Goal: Information Seeking & Learning: Learn about a topic

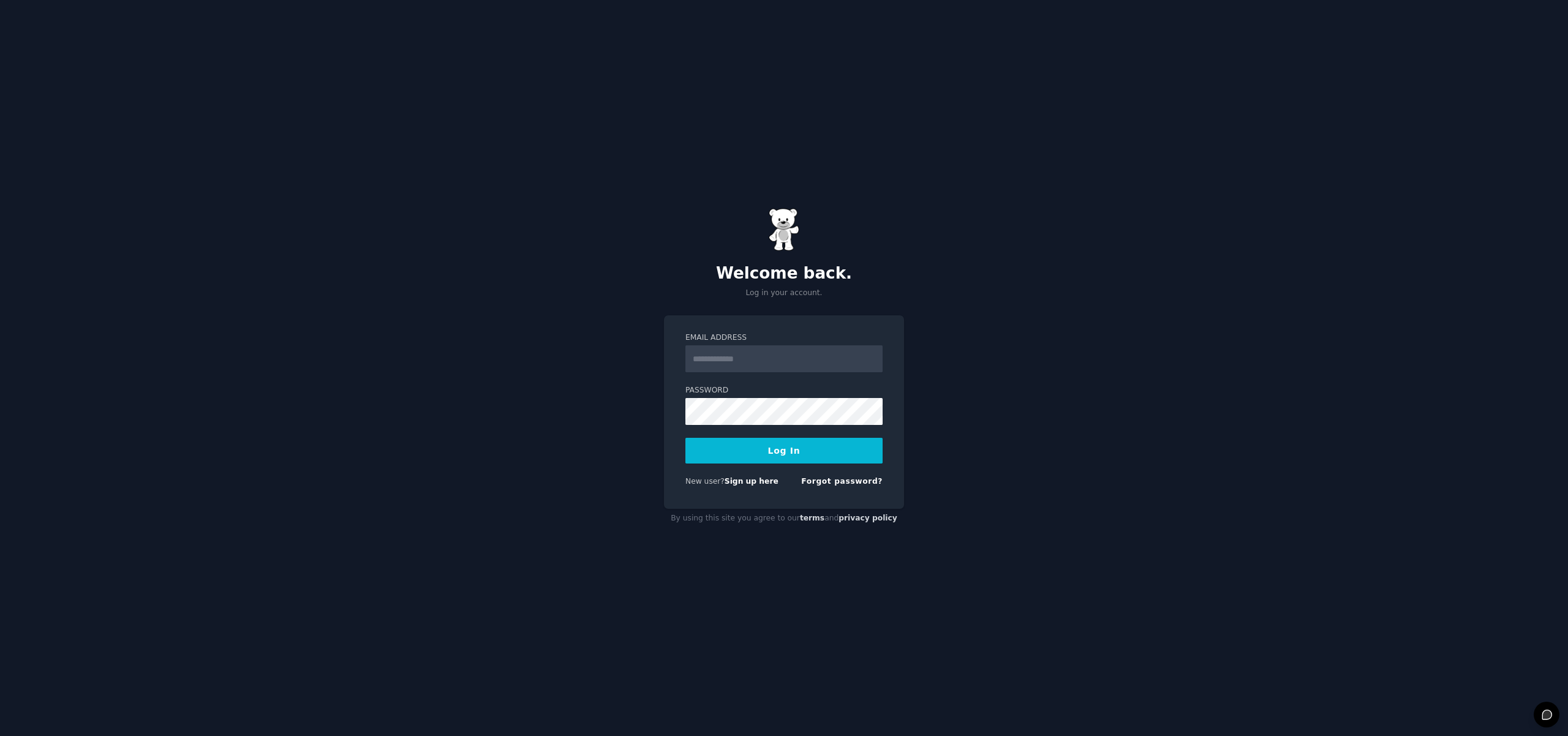
click at [756, 361] on input "Email Address" at bounding box center [784, 359] width 197 height 27
click at [1051, 392] on div "Welcome back. Log in your account. Email Address Password Log In New user? Sign…" at bounding box center [784, 368] width 1568 height 736
type input "**********"
click at [784, 457] on button "Log In" at bounding box center [784, 451] width 197 height 26
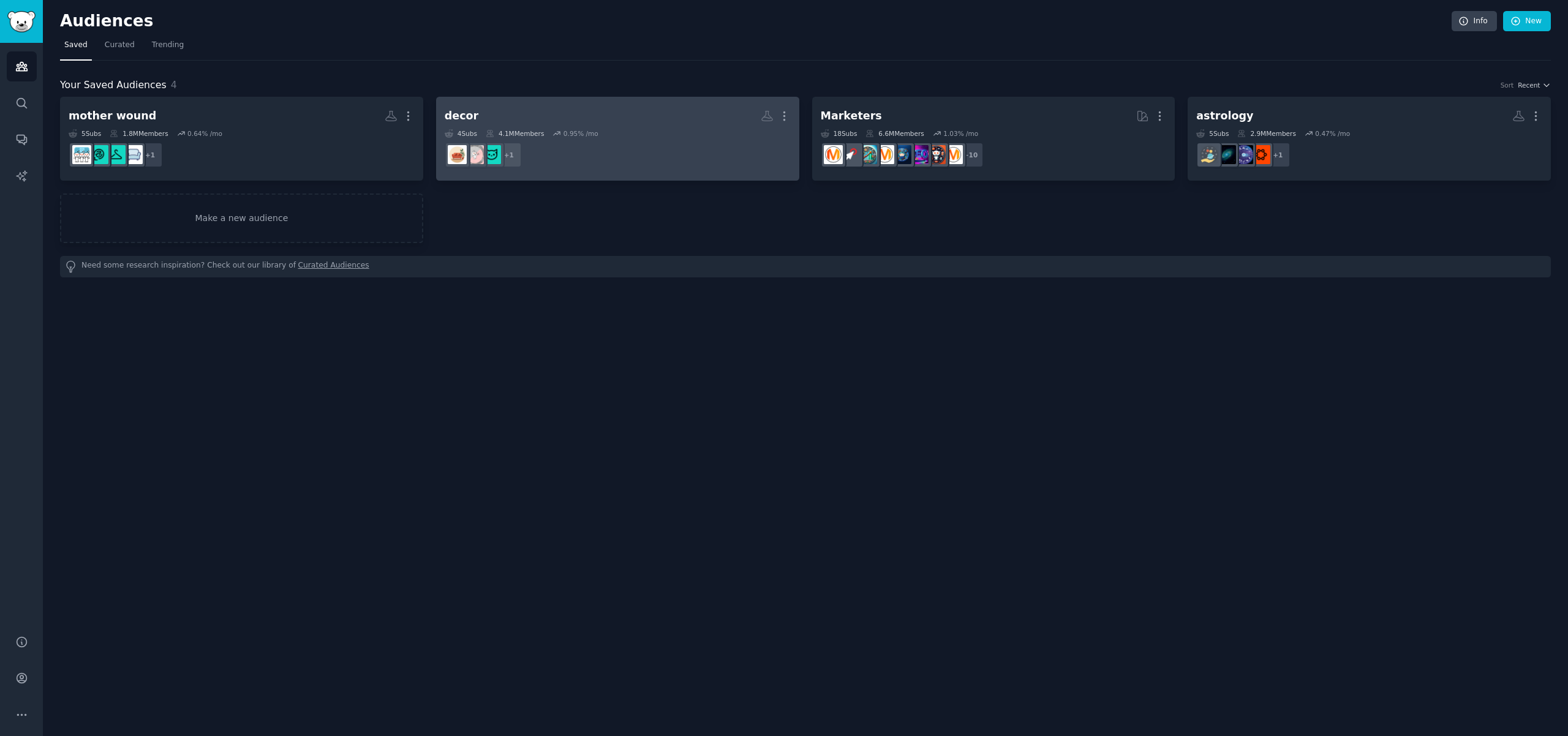
click at [610, 152] on dd "+ 1" at bounding box center [618, 155] width 346 height 34
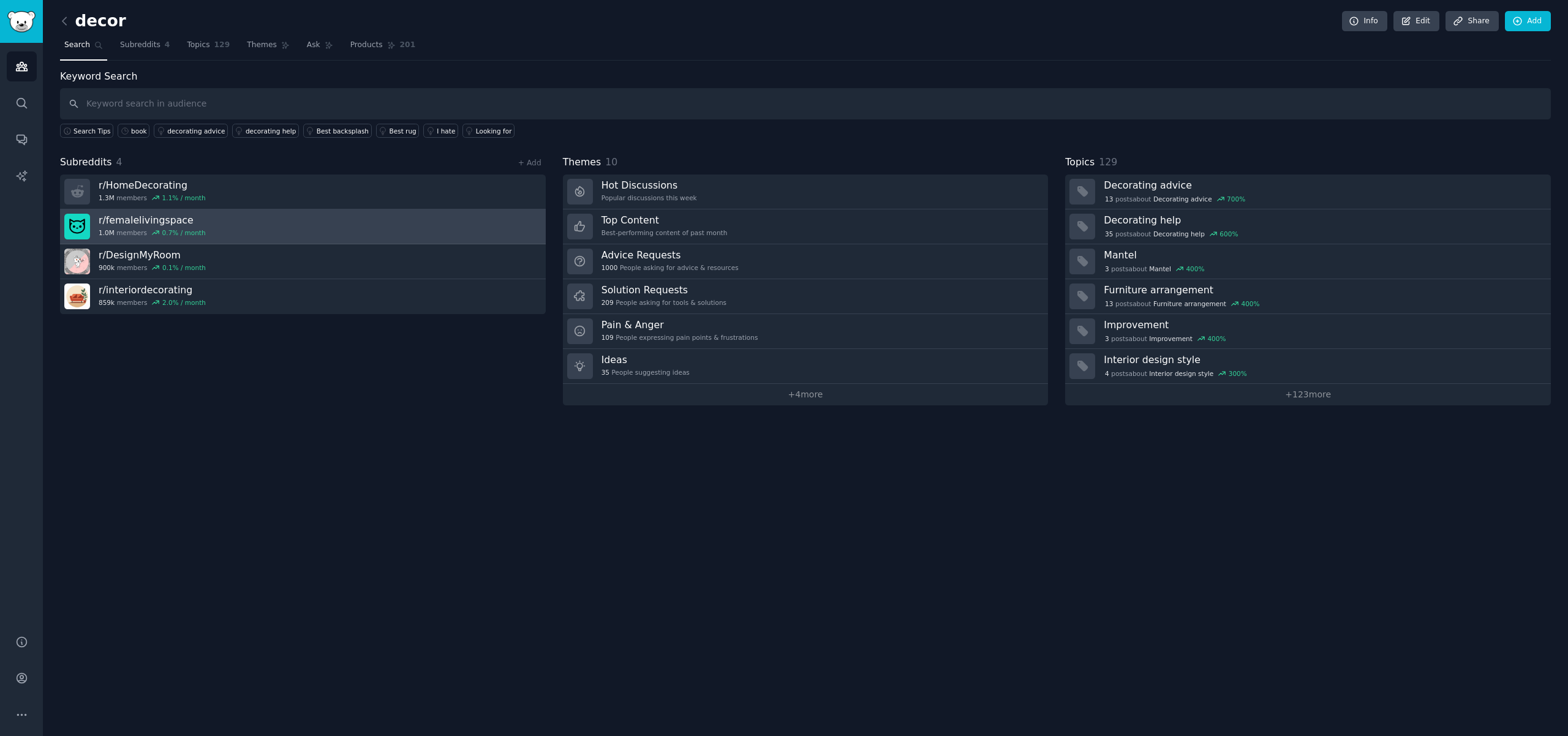
click at [162, 224] on h3 "r/ femalelivingspace" at bounding box center [152, 220] width 107 height 13
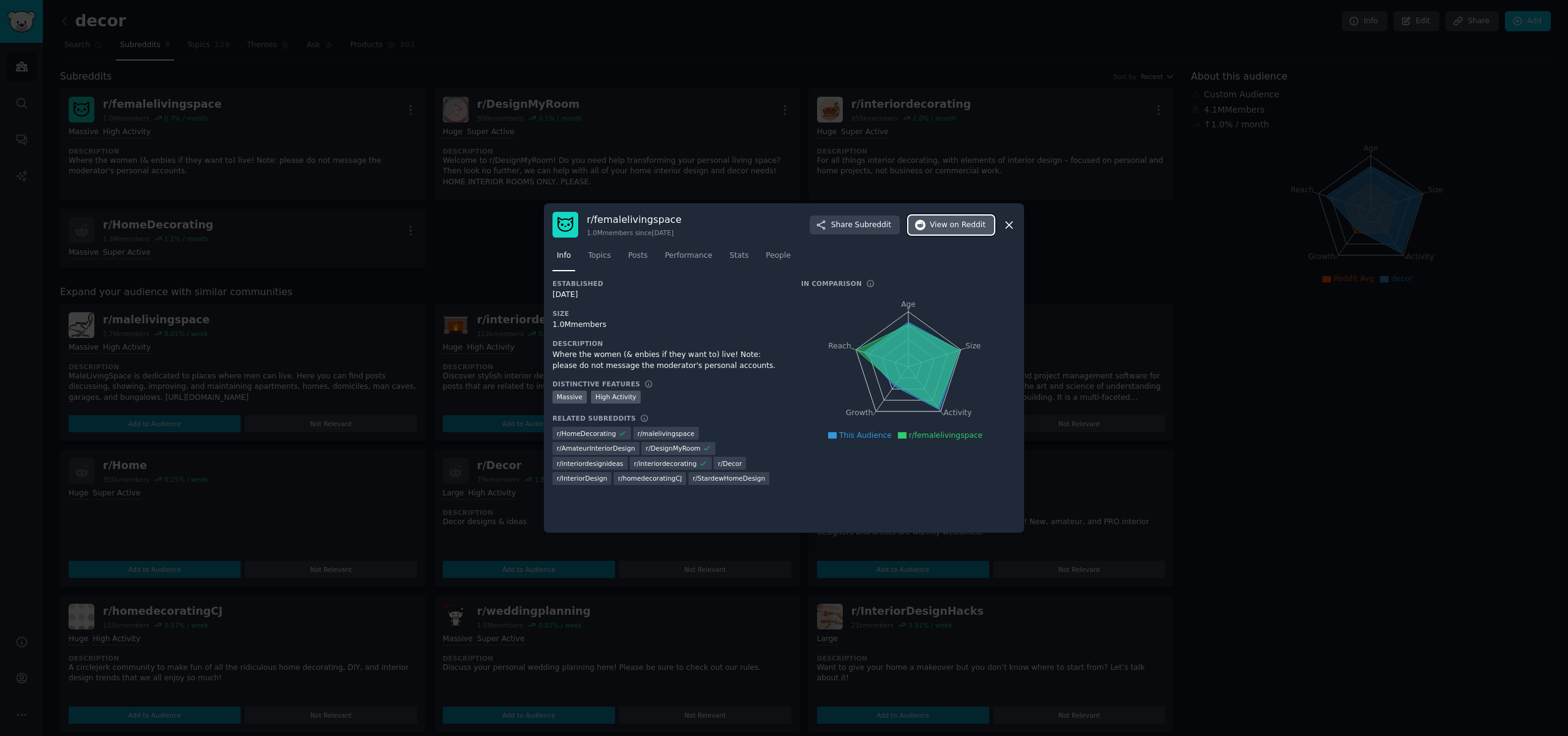
click at [950, 225] on span "on Reddit" at bounding box center [968, 225] width 36 height 11
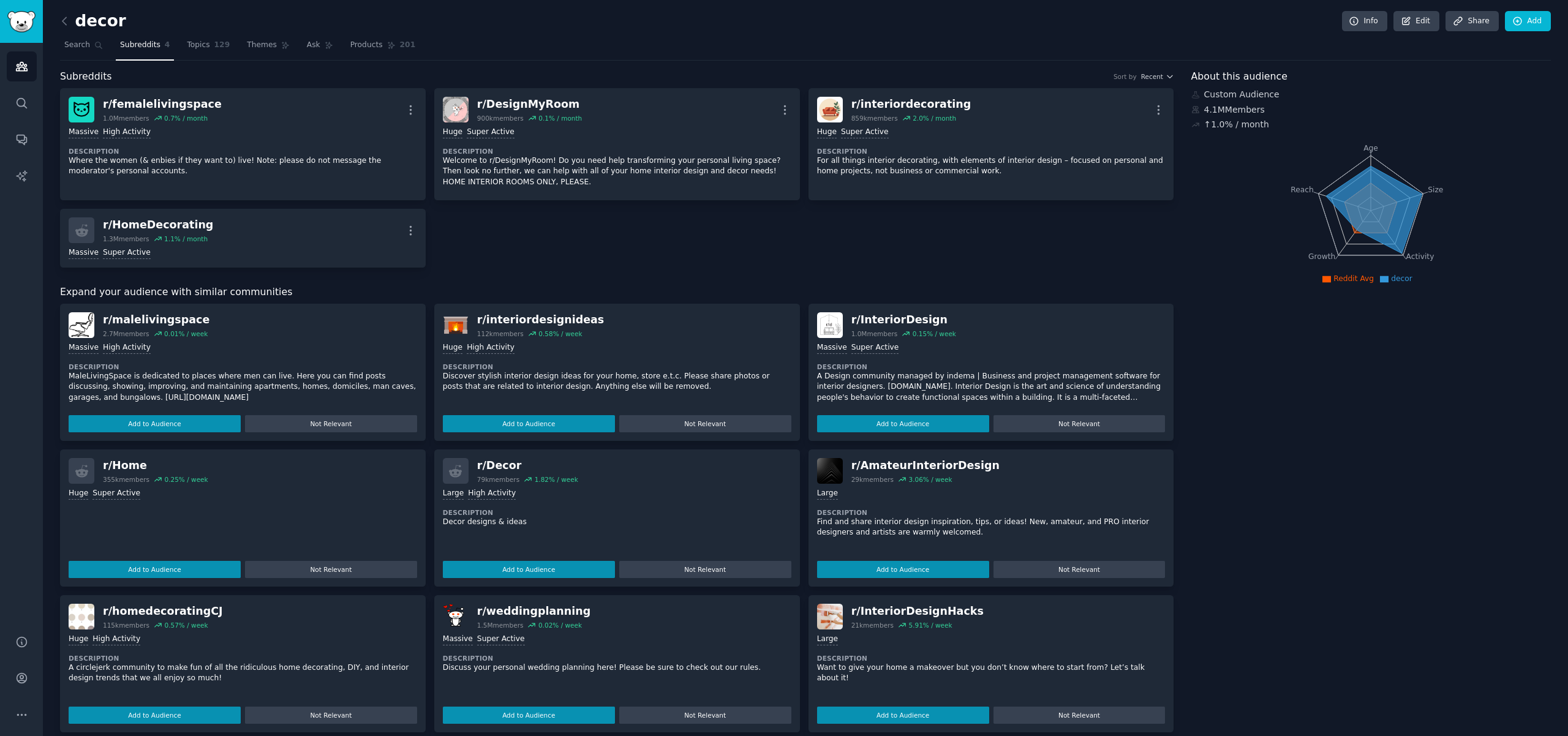
click at [144, 46] on span "Subreddits" at bounding box center [140, 45] width 40 height 11
click at [66, 22] on icon at bounding box center [65, 21] width 13 height 13
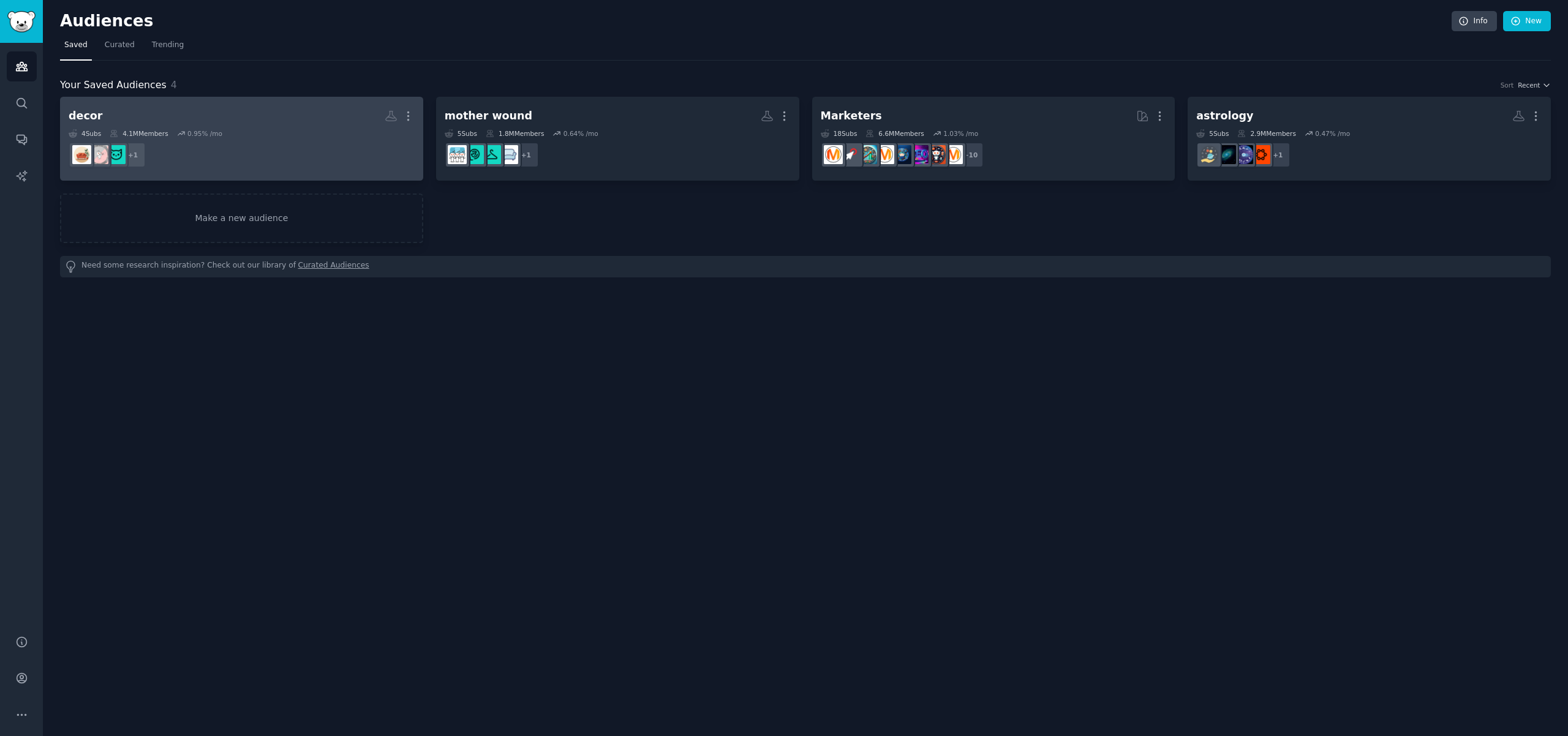
click at [311, 142] on dd "+ 1" at bounding box center [241, 155] width 346 height 34
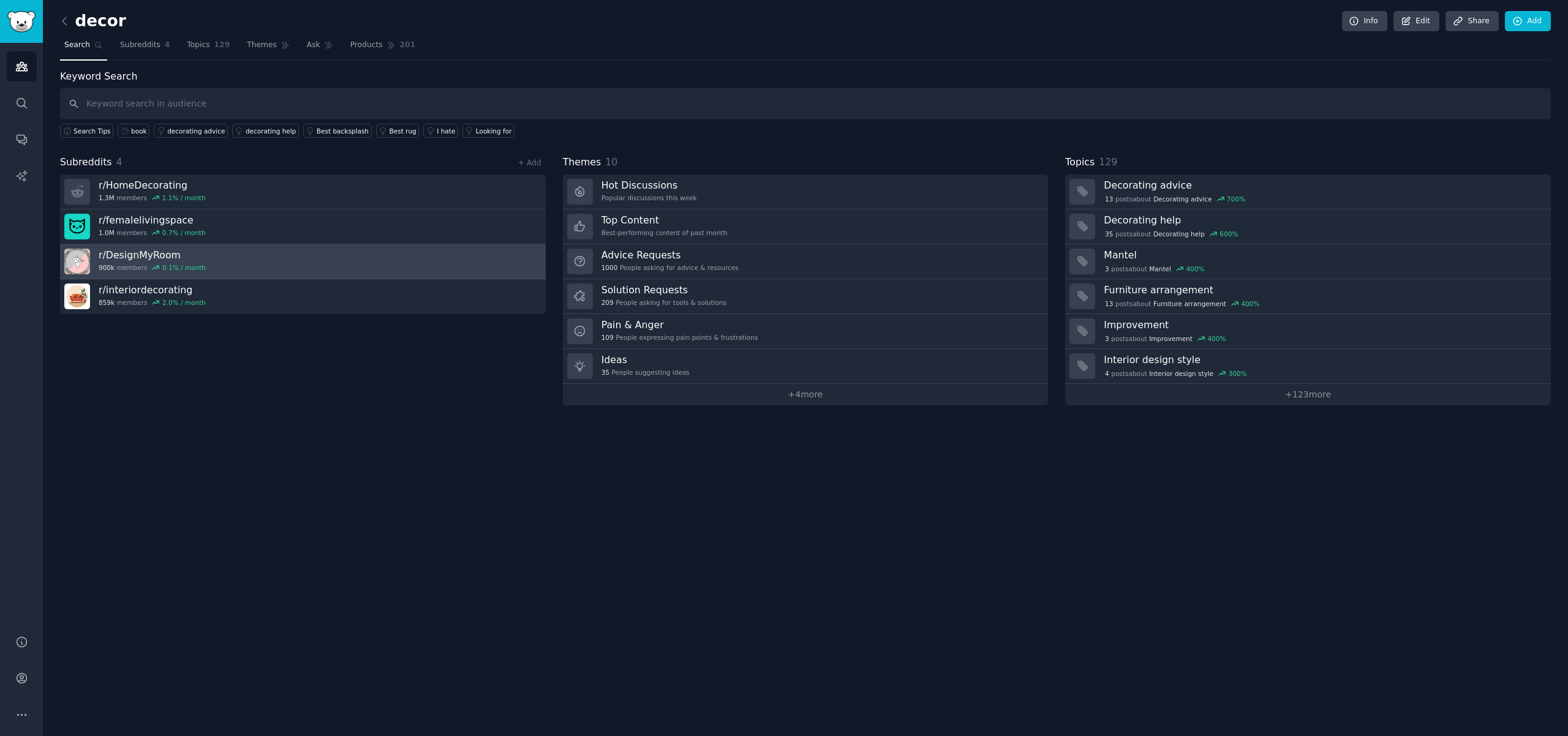
click at [216, 259] on link "r/ DesignMyRoom 900k members 0.1 % / month" at bounding box center [302, 261] width 486 height 35
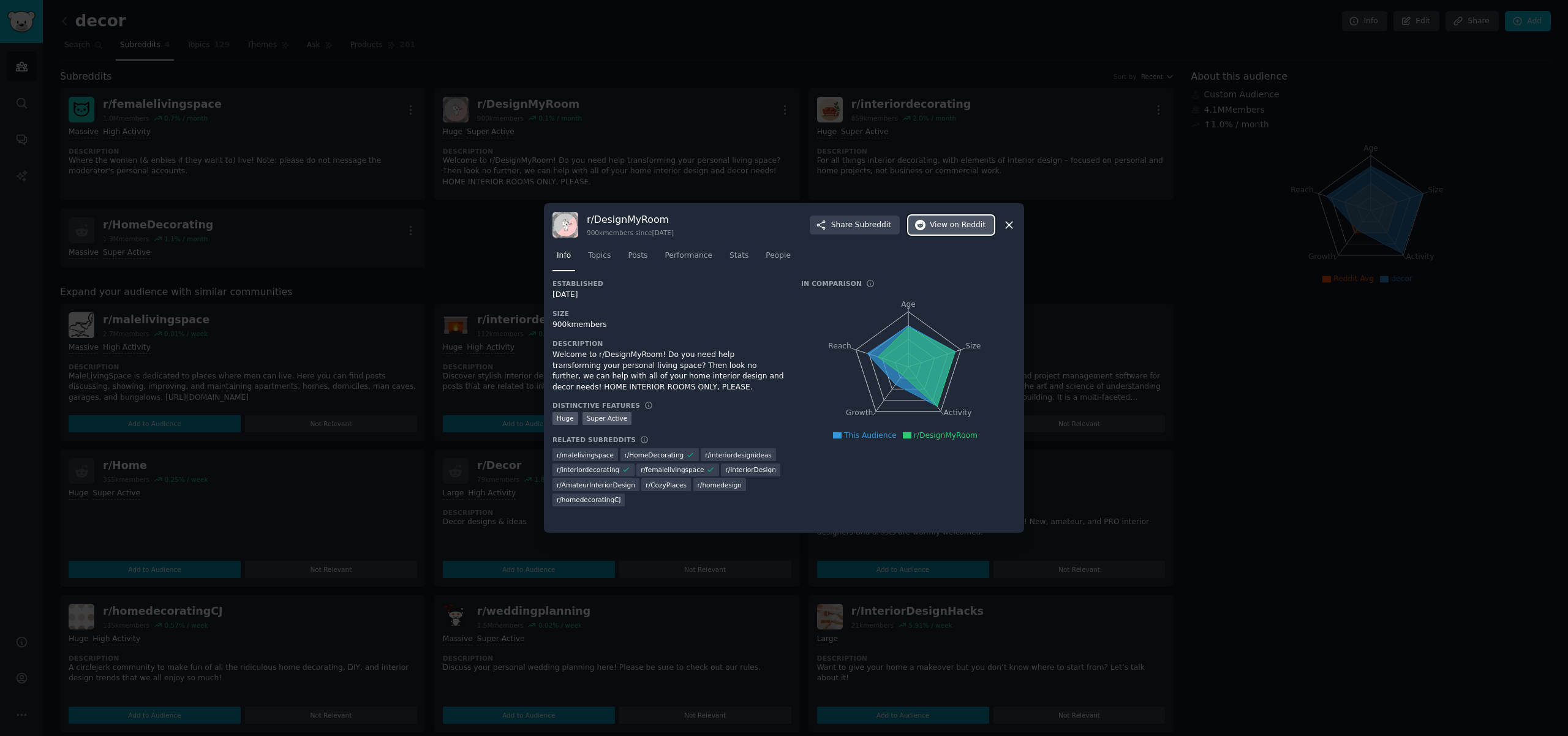
click at [950, 224] on span "View on Reddit" at bounding box center [958, 225] width 56 height 11
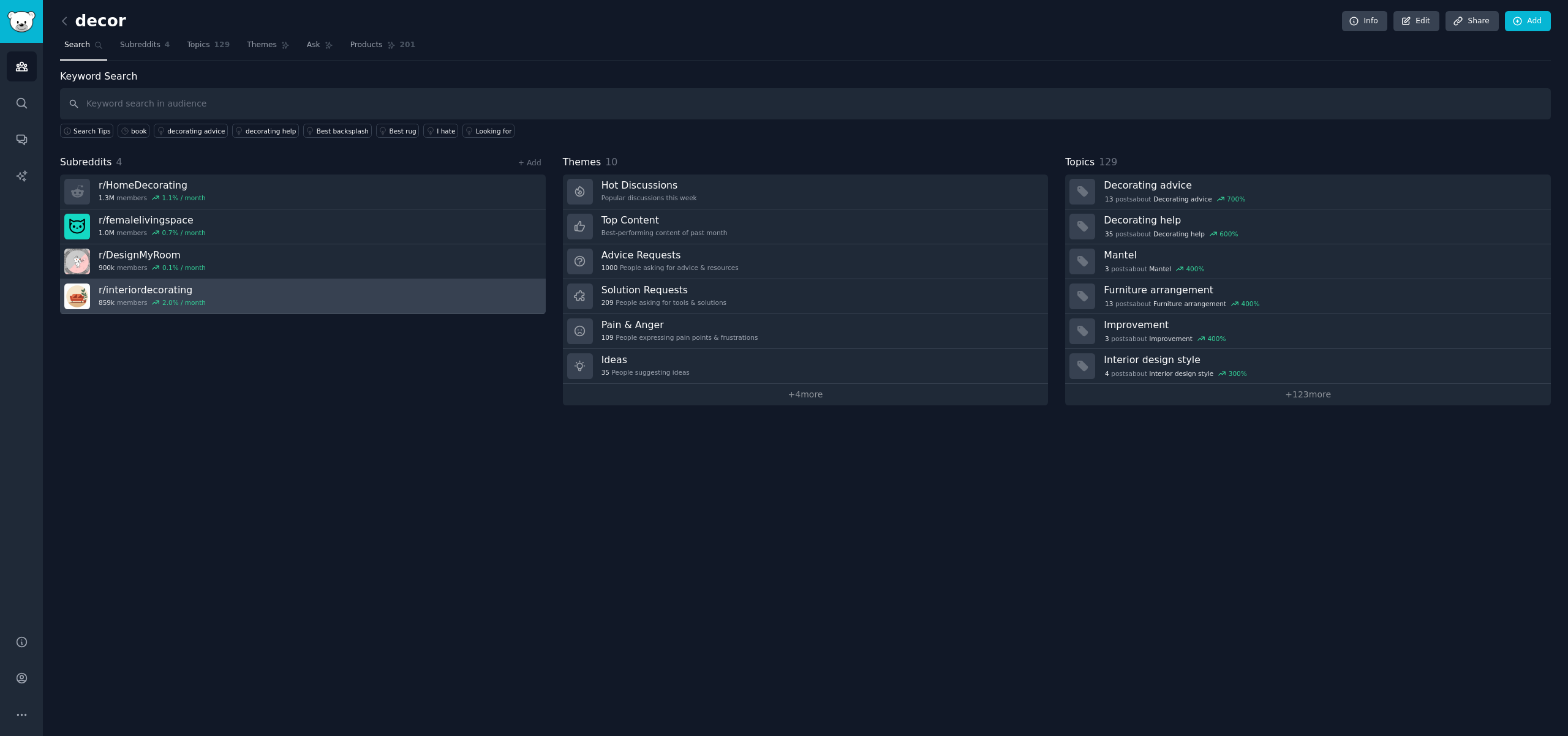
click at [281, 288] on link "r/ interiordecorating 859k members 2.0 % / month" at bounding box center [302, 296] width 486 height 35
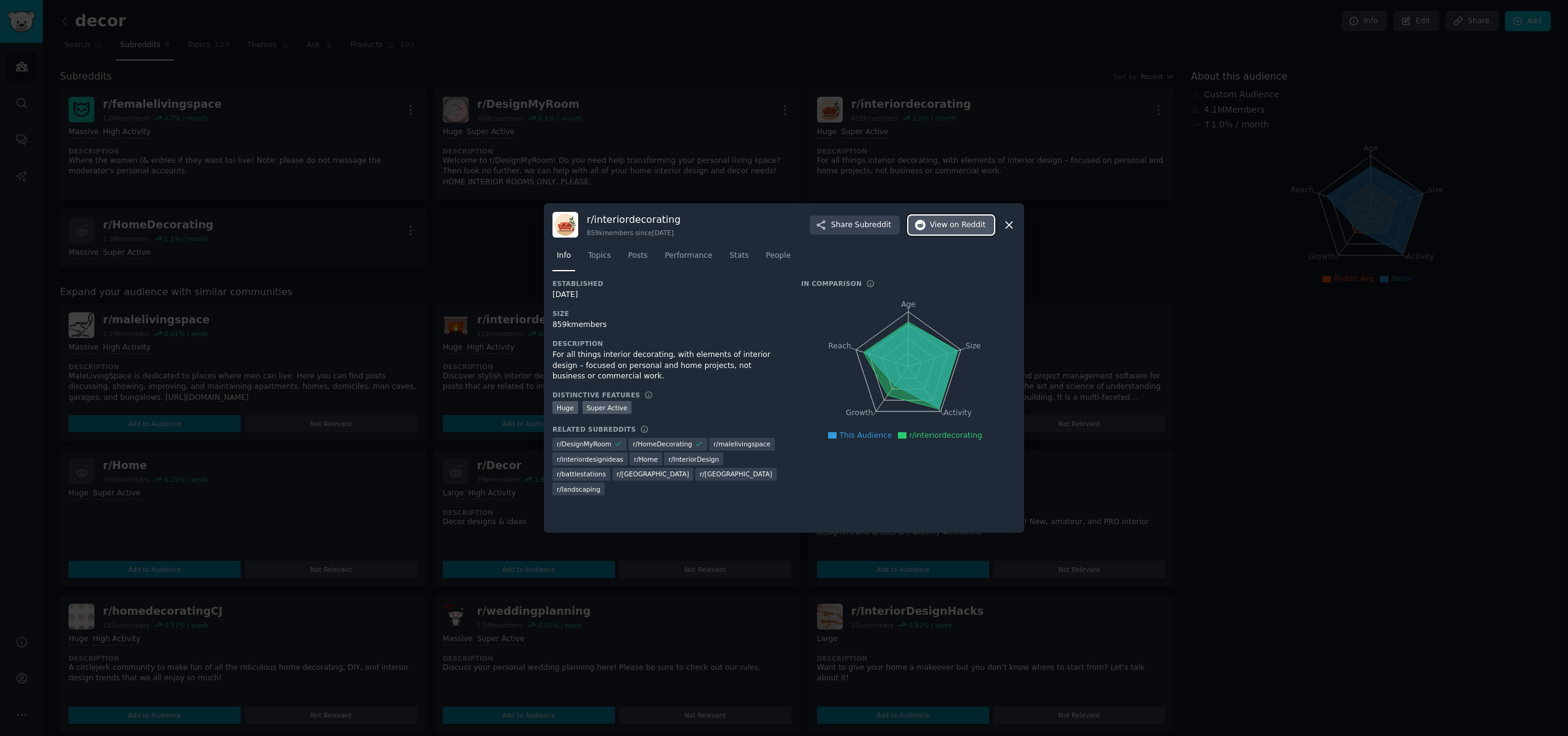
click at [946, 227] on span "View on Reddit" at bounding box center [958, 225] width 56 height 11
click at [1009, 223] on icon at bounding box center [1009, 225] width 13 height 13
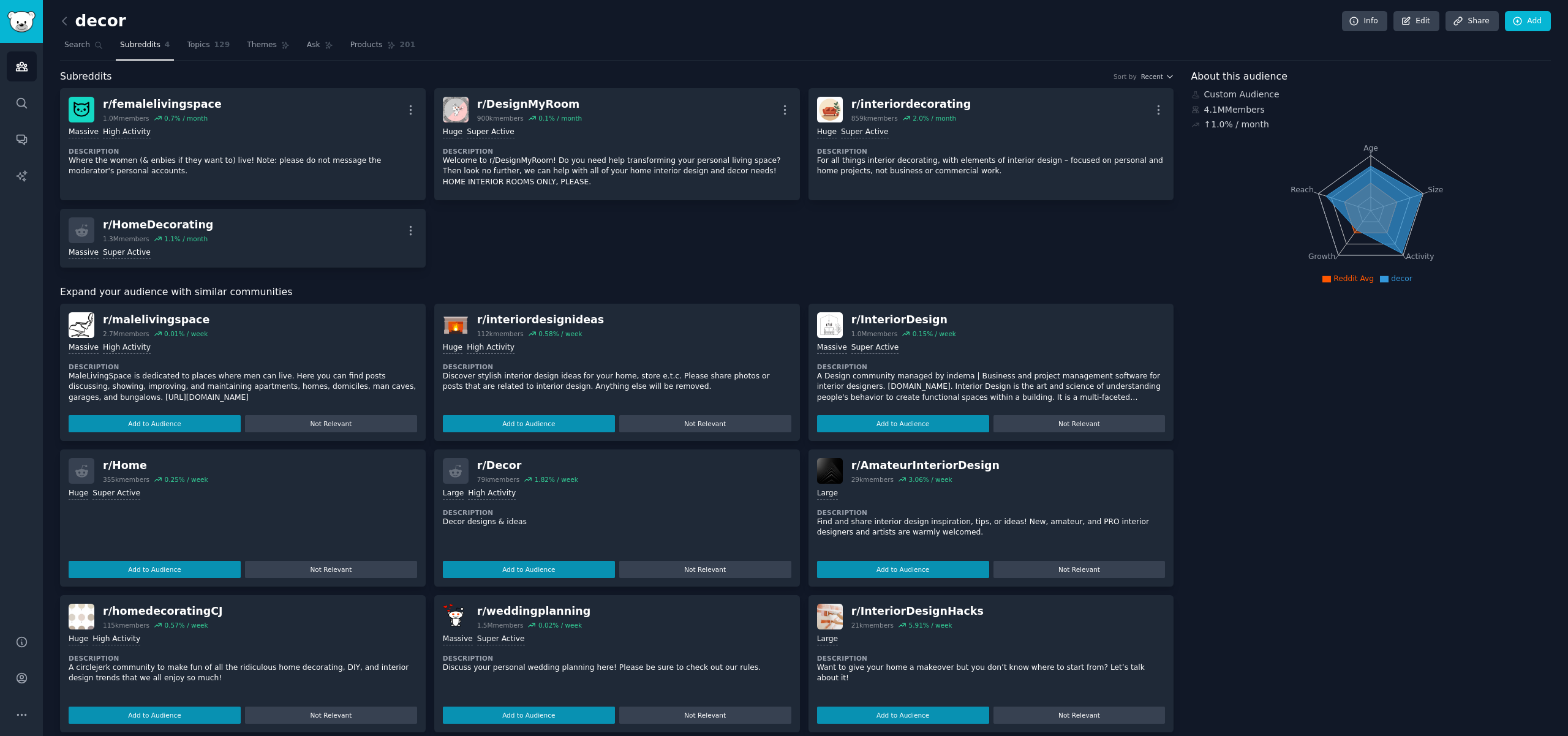
click at [1369, 147] on tspan "Age" at bounding box center [1371, 148] width 14 height 9
click at [68, 22] on icon at bounding box center [65, 21] width 13 height 13
